Goal: Information Seeking & Learning: Compare options

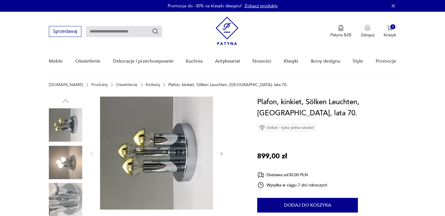
click at [69, 196] on img at bounding box center [65, 199] width 33 height 33
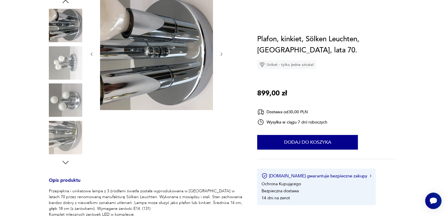
scroll to position [29, 0]
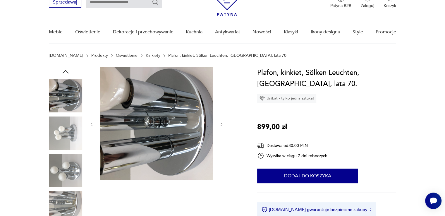
click at [146, 55] on link "Kinkiety" at bounding box center [153, 55] width 15 height 5
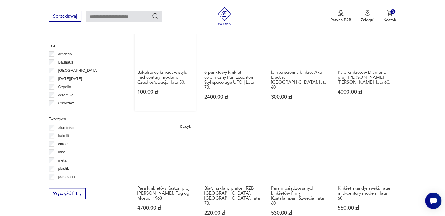
scroll to position [477, 0]
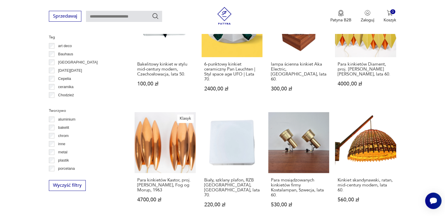
click at [63, 134] on p "chrom" at bounding box center [63, 136] width 11 height 6
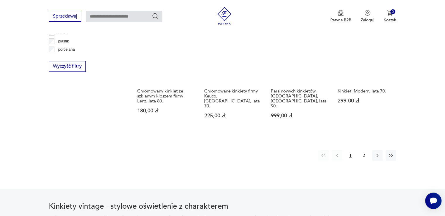
scroll to position [606, 0]
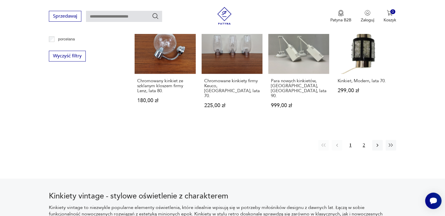
click at [362, 140] on button "2" at bounding box center [364, 145] width 11 height 11
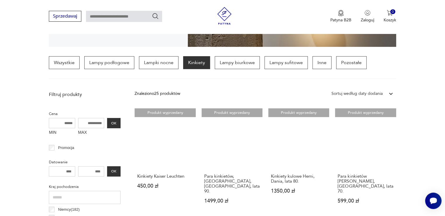
scroll to position [79, 0]
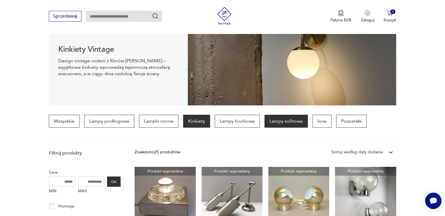
click at [284, 123] on p "Lampy sufitowe" at bounding box center [286, 121] width 43 height 13
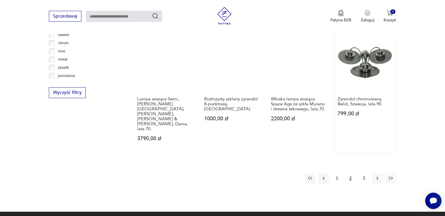
scroll to position [560, 0]
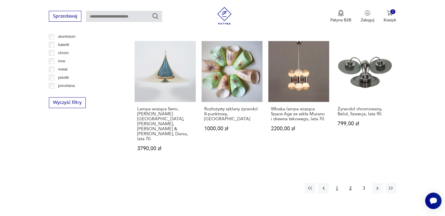
click at [337, 183] on button "1" at bounding box center [337, 188] width 11 height 11
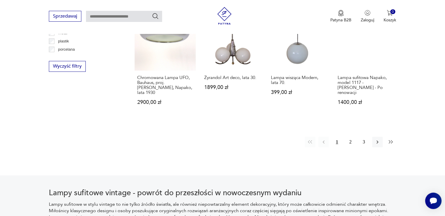
scroll to position [606, 0]
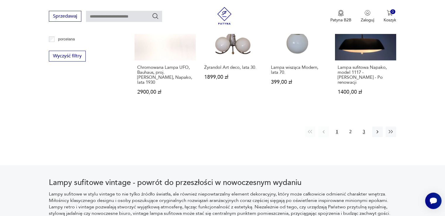
click at [365, 126] on button "3" at bounding box center [364, 131] width 11 height 11
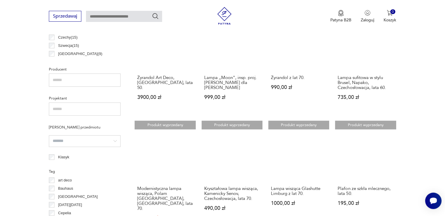
scroll to position [401, 0]
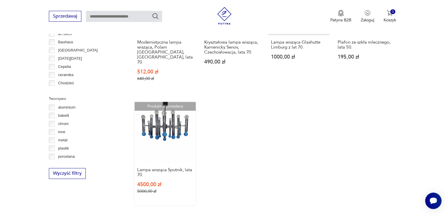
click at [171, 114] on link "Produkt wyprzedany Lampa wisząca Sputnik, lata 70. 4500,00 zł 5000,00 zł" at bounding box center [165, 153] width 61 height 103
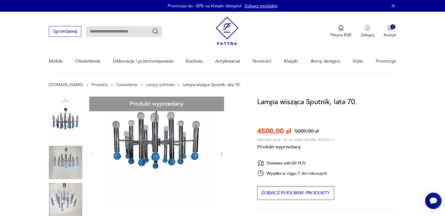
click at [116, 86] on link "Oświetlenie" at bounding box center [127, 85] width 22 height 5
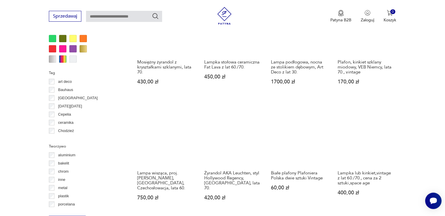
scroll to position [538, 0]
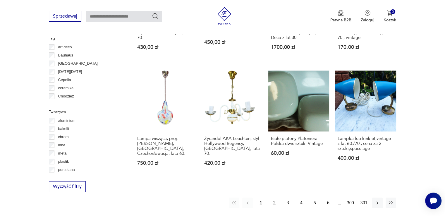
click at [274, 198] on button "2" at bounding box center [274, 203] width 11 height 11
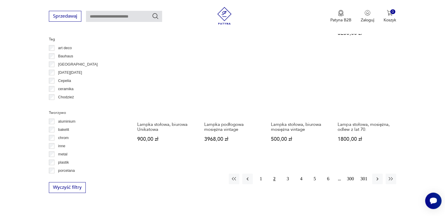
scroll to position [606, 0]
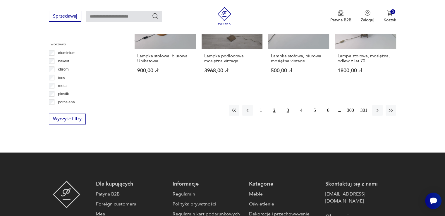
click at [287, 107] on button "3" at bounding box center [288, 110] width 11 height 11
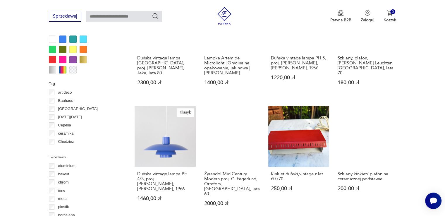
scroll to position [548, 0]
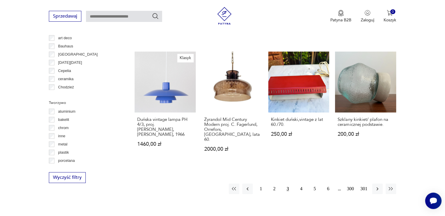
click at [60, 128] on p "chrom" at bounding box center [63, 128] width 11 height 6
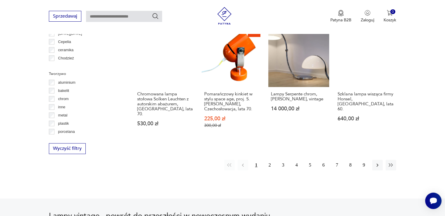
scroll to position [577, 0]
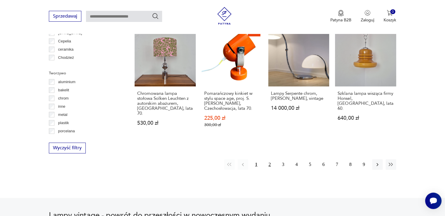
click at [270, 159] on button "2" at bounding box center [270, 164] width 11 height 11
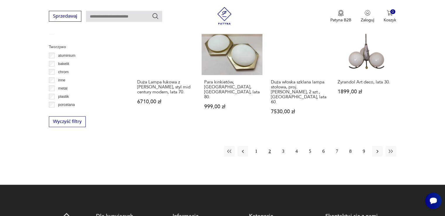
scroll to position [606, 0]
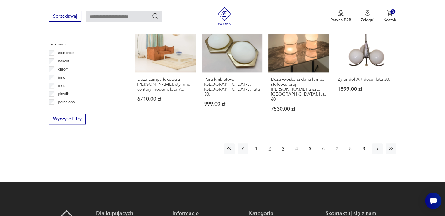
click at [283, 143] on button "3" at bounding box center [283, 148] width 11 height 11
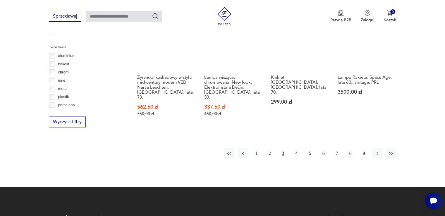
scroll to position [606, 0]
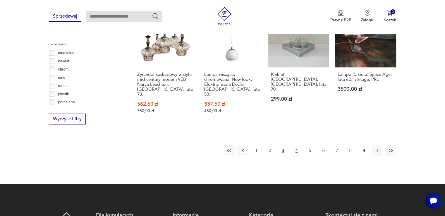
click at [296, 145] on button "4" at bounding box center [297, 150] width 11 height 11
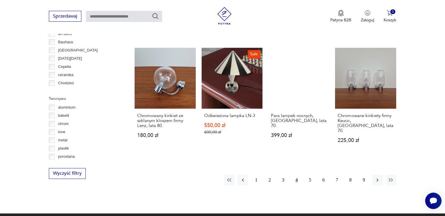
scroll to position [606, 0]
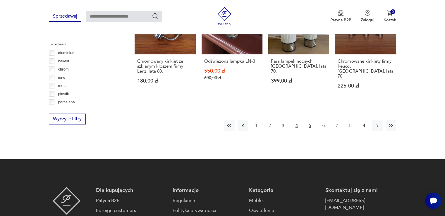
click at [311, 120] on button "5" at bounding box center [310, 125] width 11 height 11
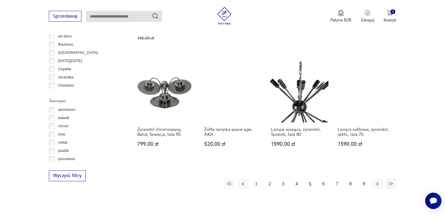
scroll to position [577, 0]
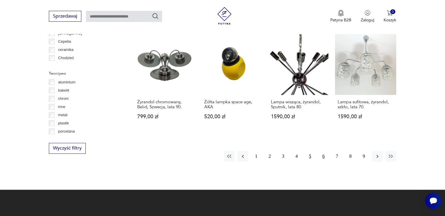
click at [324, 151] on button "6" at bounding box center [324, 156] width 11 height 11
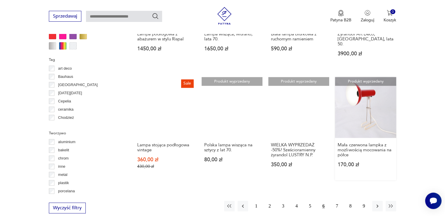
scroll to position [519, 0]
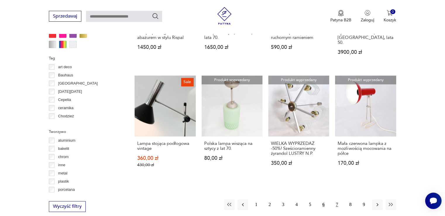
click at [336, 199] on button "7" at bounding box center [337, 204] width 11 height 11
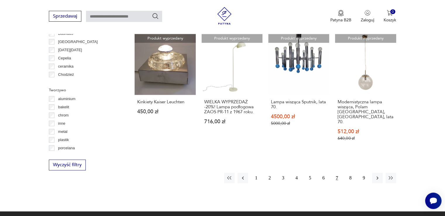
scroll to position [606, 0]
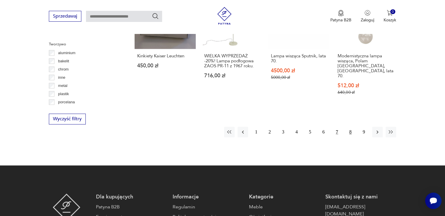
click at [351, 127] on button "8" at bounding box center [351, 132] width 11 height 11
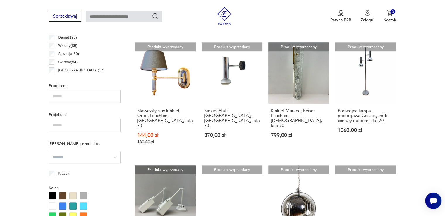
scroll to position [401, 0]
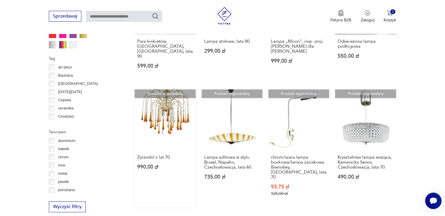
click at [167, 89] on link "Produkt wyprzedany Żyrandol z lat 70. 990,00 zł" at bounding box center [165, 148] width 61 height 118
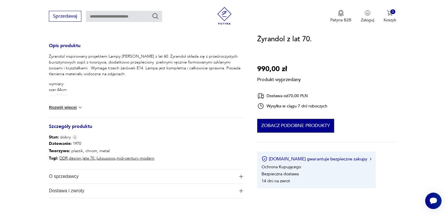
drag, startPoint x: 305, startPoint y: 130, endPoint x: 312, endPoint y: 129, distance: 6.2
click at [306, 130] on button "Zobacz podobne produkty" at bounding box center [295, 126] width 77 height 14
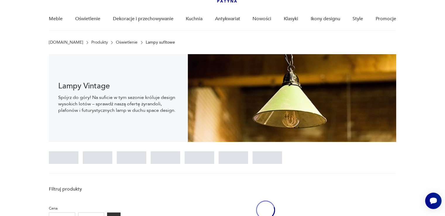
scroll to position [40, 0]
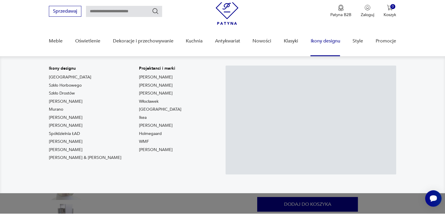
scroll to position [59, 0]
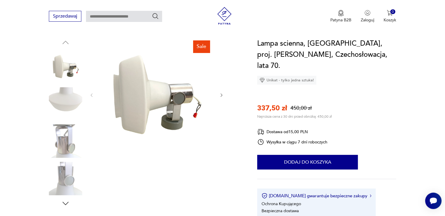
click at [162, 96] on img at bounding box center [156, 94] width 113 height 113
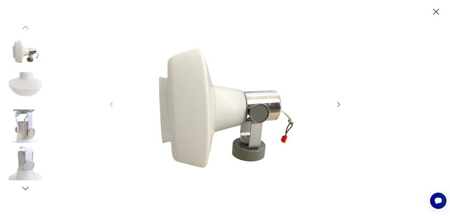
click at [340, 103] on icon "button" at bounding box center [338, 104] width 7 height 7
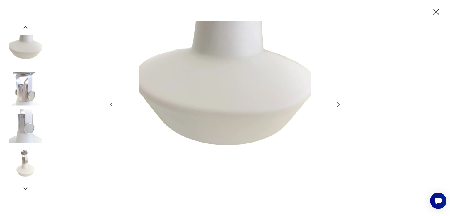
click at [340, 103] on icon "button" at bounding box center [338, 104] width 7 height 7
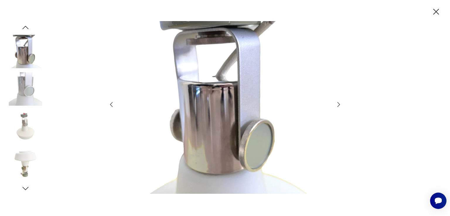
click at [340, 103] on icon "button" at bounding box center [338, 104] width 7 height 7
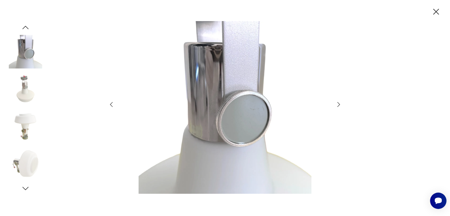
click at [341, 103] on icon "button" at bounding box center [338, 104] width 7 height 7
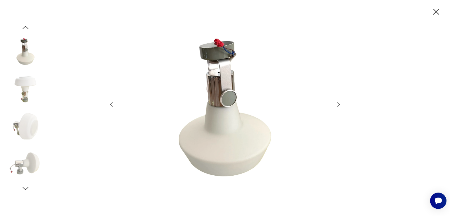
click at [341, 103] on icon "button" at bounding box center [338, 104] width 7 height 7
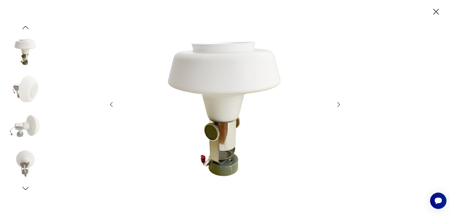
click at [341, 103] on icon "button" at bounding box center [338, 104] width 7 height 7
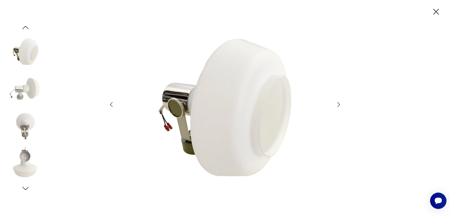
click at [342, 103] on div at bounding box center [225, 108] width 450 height 216
click at [434, 12] on icon "button" at bounding box center [436, 12] width 10 height 10
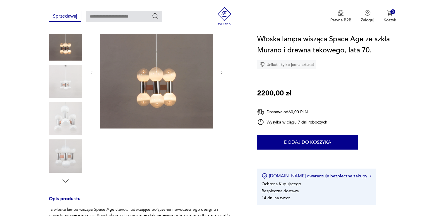
scroll to position [59, 0]
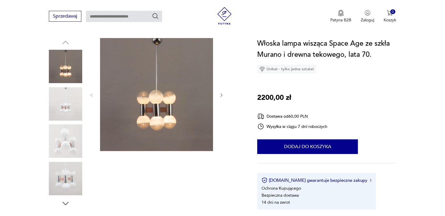
click at [59, 145] on img at bounding box center [65, 140] width 33 height 33
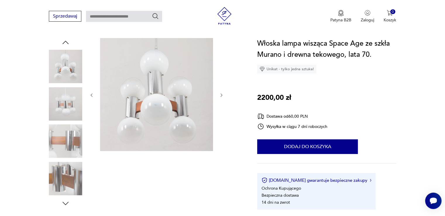
scroll to position [0, 0]
click at [159, 105] on img at bounding box center [156, 94] width 113 height 113
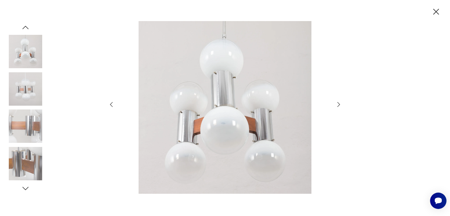
click at [341, 103] on icon "button" at bounding box center [338, 104] width 7 height 7
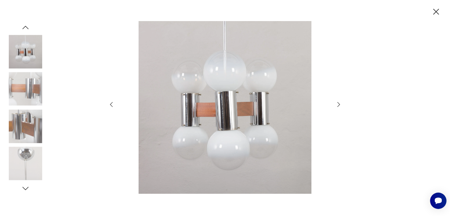
click at [340, 103] on icon "button" at bounding box center [338, 104] width 7 height 7
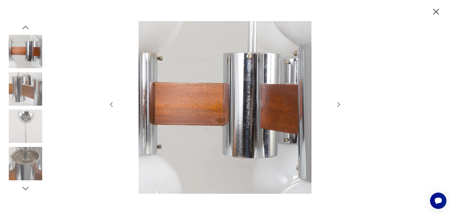
click at [340, 103] on icon "button" at bounding box center [338, 104] width 7 height 7
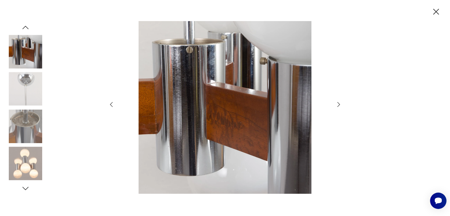
click at [340, 103] on icon "button" at bounding box center [338, 104] width 7 height 7
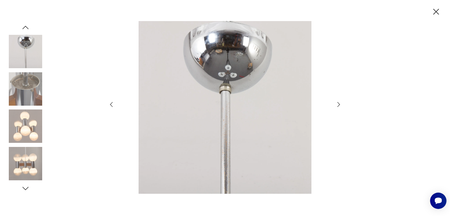
click at [340, 103] on icon "button" at bounding box center [338, 104] width 7 height 7
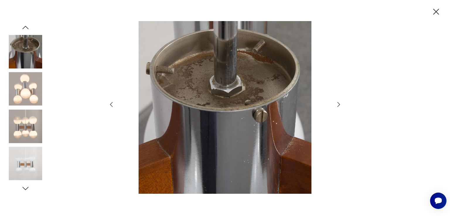
click at [340, 103] on icon "button" at bounding box center [338, 104] width 7 height 7
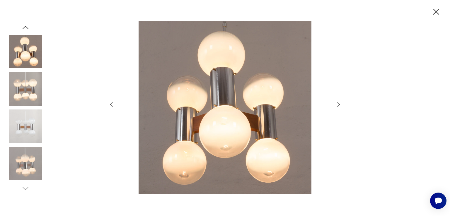
click at [340, 103] on icon "button" at bounding box center [338, 104] width 7 height 7
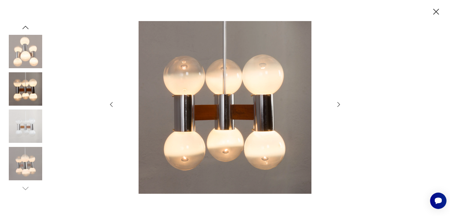
click at [340, 103] on icon "button" at bounding box center [338, 104] width 7 height 7
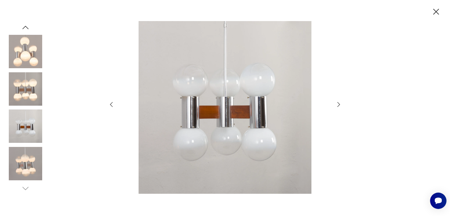
click at [340, 103] on icon "button" at bounding box center [338, 104] width 7 height 7
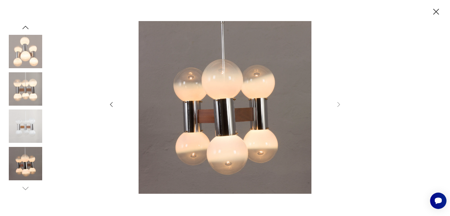
click at [433, 11] on icon "button" at bounding box center [436, 12] width 10 height 10
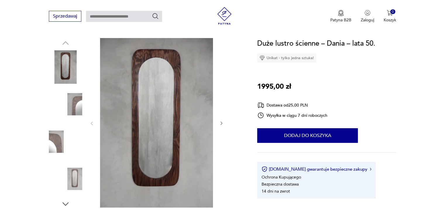
click at [223, 123] on icon "button" at bounding box center [221, 123] width 5 height 5
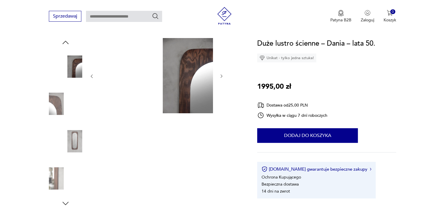
click at [223, 123] on div at bounding box center [156, 123] width 135 height 170
click at [77, 143] on img at bounding box center [65, 140] width 33 height 33
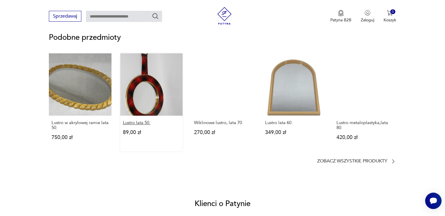
scroll to position [468, 0]
